Goal: Task Accomplishment & Management: Manage account settings

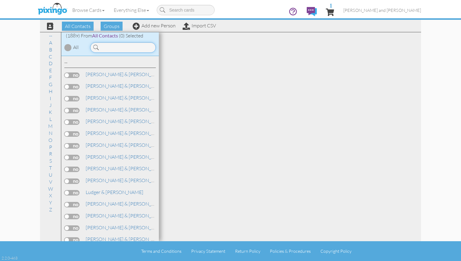
click at [129, 46] on input at bounding box center [123, 47] width 66 height 10
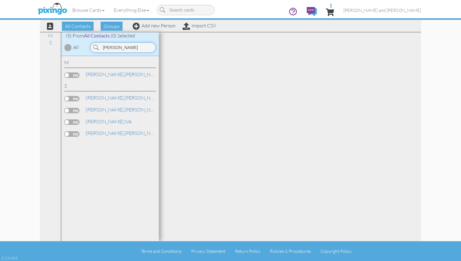
type input "[PERSON_NAME]"
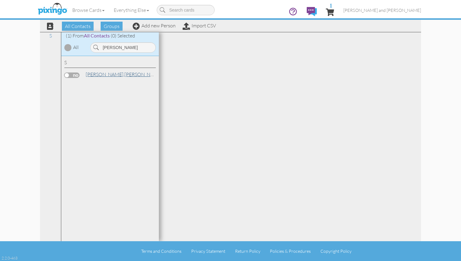
click at [99, 72] on span "[PERSON_NAME]," at bounding box center [105, 74] width 39 height 6
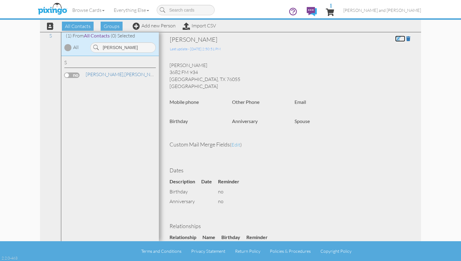
click at [395, 38] on span at bounding box center [397, 38] width 5 height 5
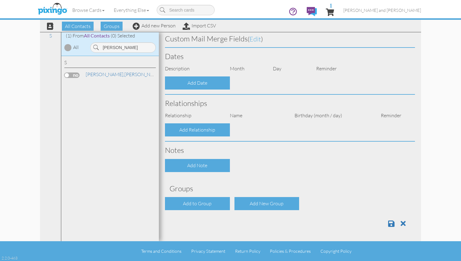
type input "[PERSON_NAME]"
type input "3682 FM 934"
type input "Itasca"
type input "76055"
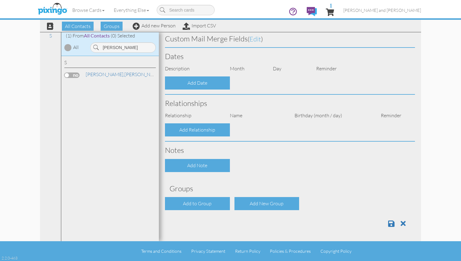
select select "object:5912"
select select "object:6157"
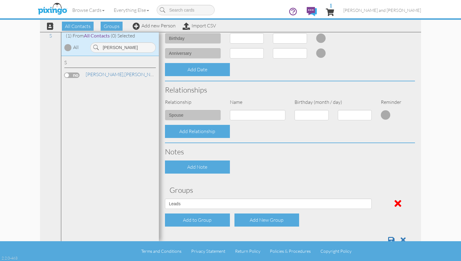
scroll to position [185, 0]
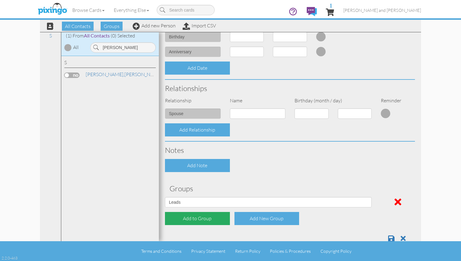
click at [206, 217] on div "Add to Group" at bounding box center [197, 218] width 65 height 13
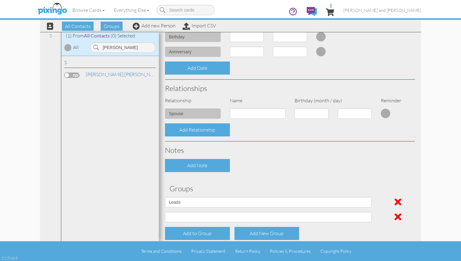
scroll to position [214, 0]
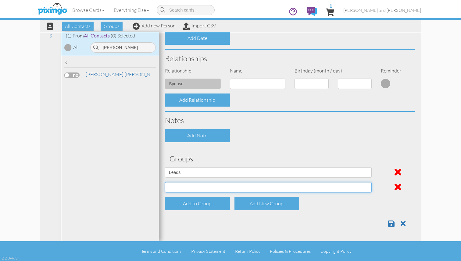
click at [266, 184] on select "All Contacts Clients Do Not Send duplicate spouse (for b-day only) Holiday Only…" at bounding box center [268, 187] width 207 height 10
select select "object:5905"
click at [165, 182] on select "All Contacts Clients Do Not Send duplicate spouse (for b-day only) Holiday Only…" at bounding box center [268, 187] width 207 height 10
click at [392, 223] on span at bounding box center [391, 223] width 6 height 7
